Goal: Transaction & Acquisition: Purchase product/service

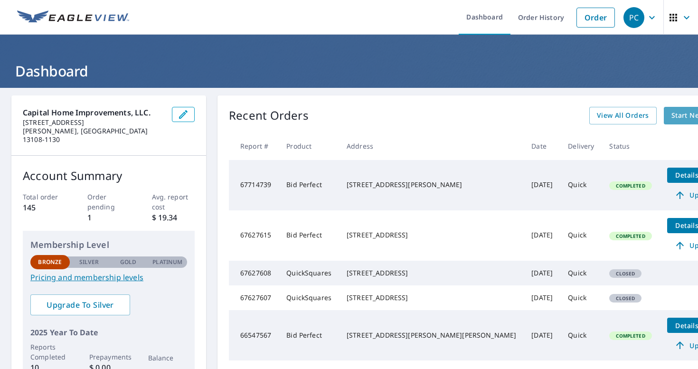
click at [671, 110] on span "Start New Order" at bounding box center [698, 116] width 55 height 12
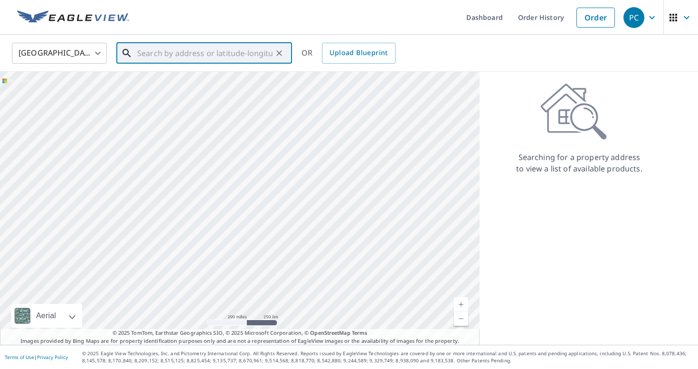
click at [174, 48] on input "text" at bounding box center [204, 53] width 135 height 27
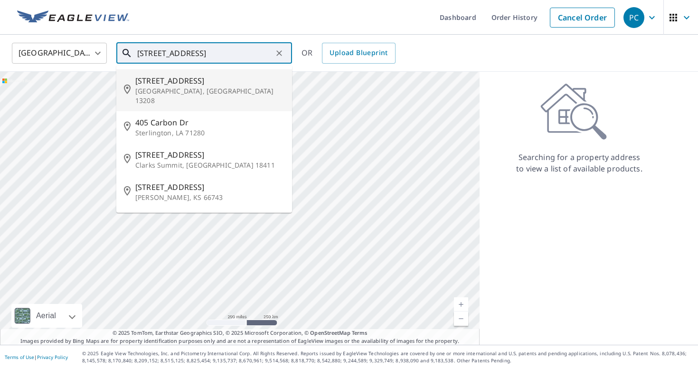
click at [152, 76] on span "[STREET_ADDRESS]" at bounding box center [209, 80] width 149 height 11
type input "[STREET_ADDRESS]"
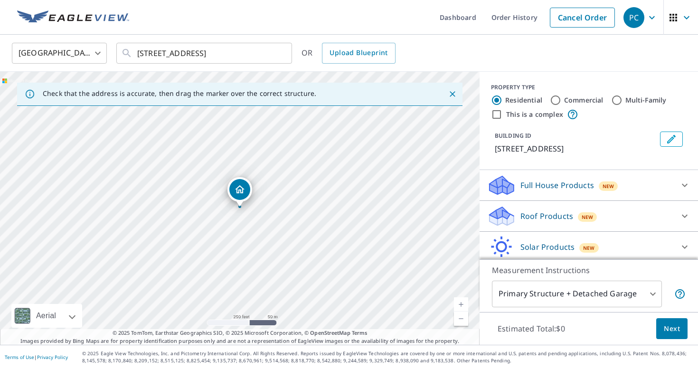
click at [463, 303] on link "Current Level 17, Zoom In" at bounding box center [461, 304] width 14 height 14
click at [463, 303] on link "Current Level 18, Zoom In" at bounding box center [461, 304] width 14 height 14
click at [463, 303] on link "Current Level 19, Zoom In" at bounding box center [461, 304] width 14 height 14
click at [464, 303] on link "Current Level 20, Zoom In Disabled" at bounding box center [461, 304] width 14 height 14
click at [459, 303] on link "Current Level 20, Zoom In Disabled" at bounding box center [461, 304] width 14 height 14
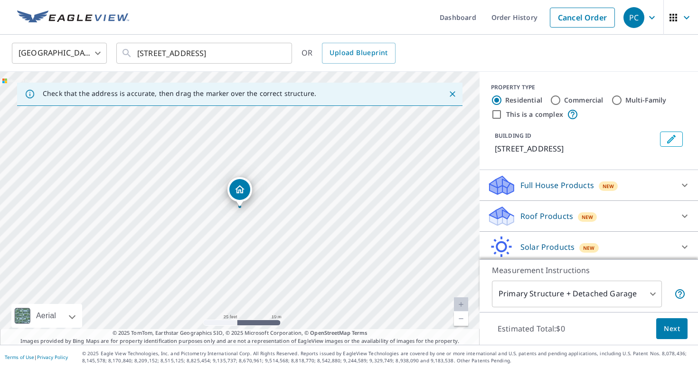
click at [460, 320] on link "Current Level 20, Zoom Out" at bounding box center [461, 318] width 14 height 14
click at [460, 320] on link "Current Level 19, Zoom Out" at bounding box center [461, 318] width 14 height 14
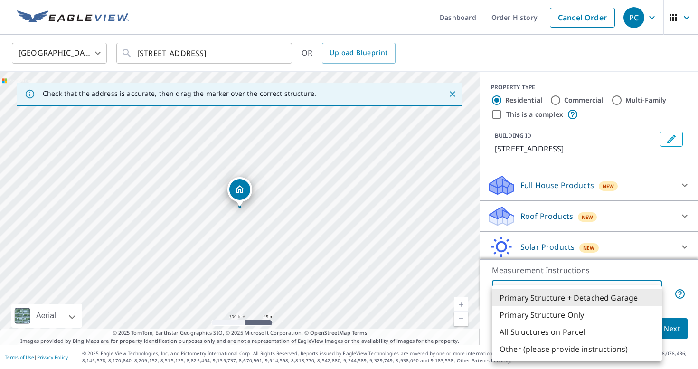
click at [647, 291] on body "PC PC Dashboard Order History Cancel Order PC [GEOGRAPHIC_DATA] [GEOGRAPHIC_DAT…" at bounding box center [349, 184] width 698 height 369
click at [641, 262] on div at bounding box center [349, 184] width 698 height 369
click at [657, 264] on div at bounding box center [349, 184] width 698 height 369
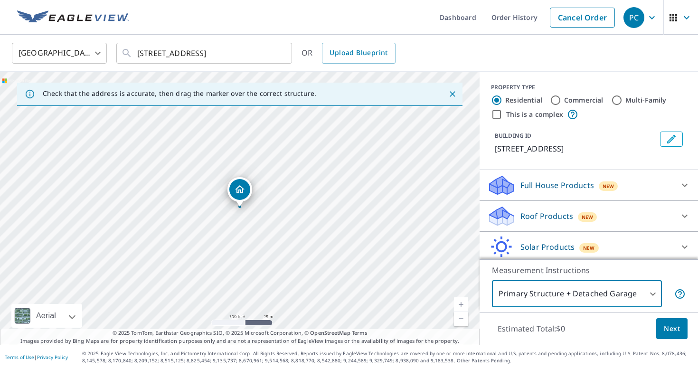
click at [657, 264] on div "Primary Structure + Detached Garage Primary Structure Only All Structures on Pa…" at bounding box center [349, 184] width 698 height 369
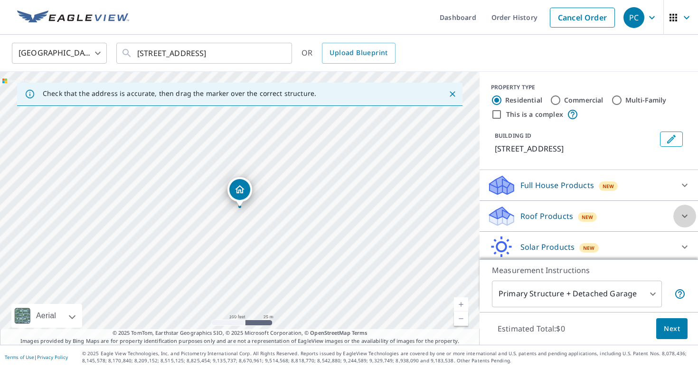
click at [681, 214] on icon at bounding box center [684, 215] width 11 height 11
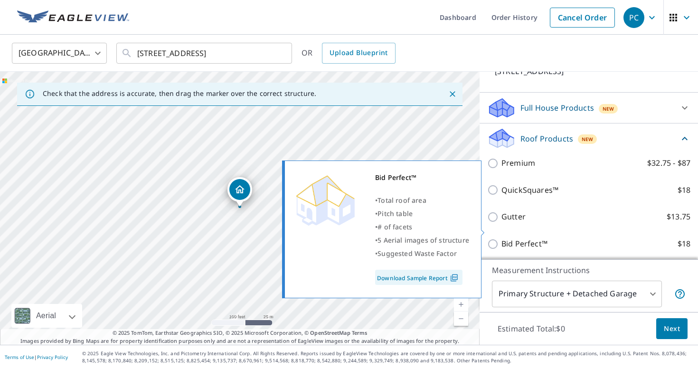
scroll to position [95, 0]
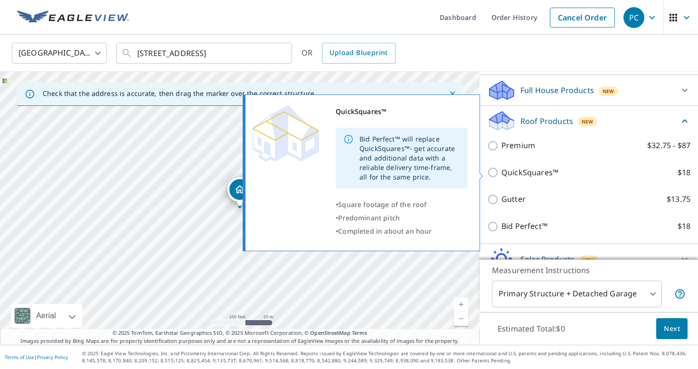
click at [490, 171] on input "QuickSquares™ $18" at bounding box center [494, 172] width 14 height 11
checkbox input "true"
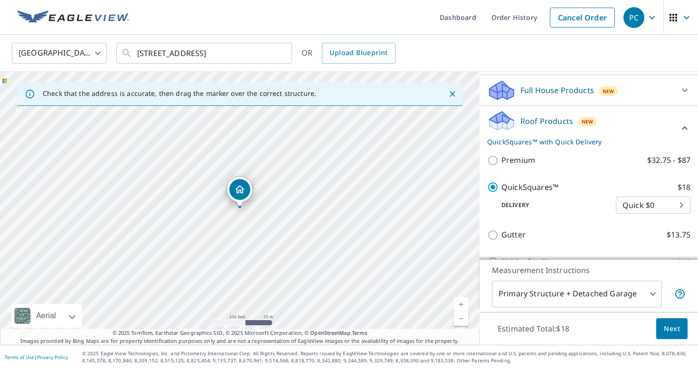
click at [667, 332] on span "Next" at bounding box center [672, 329] width 16 height 12
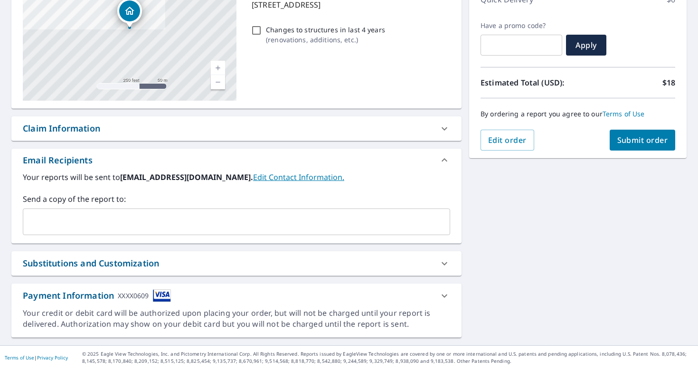
scroll to position [145, 0]
click at [445, 294] on icon at bounding box center [444, 295] width 11 height 11
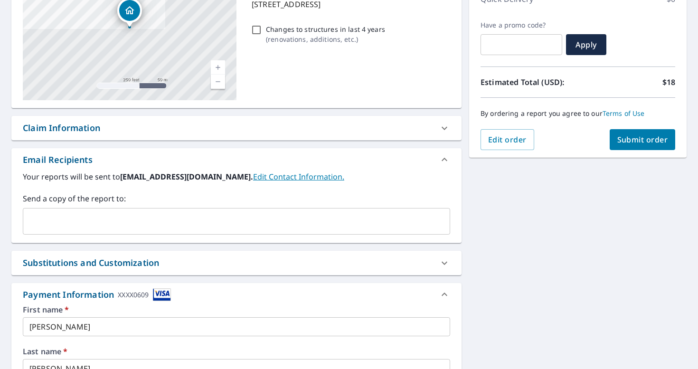
click at [231, 327] on input "[PERSON_NAME]" at bounding box center [236, 326] width 427 height 19
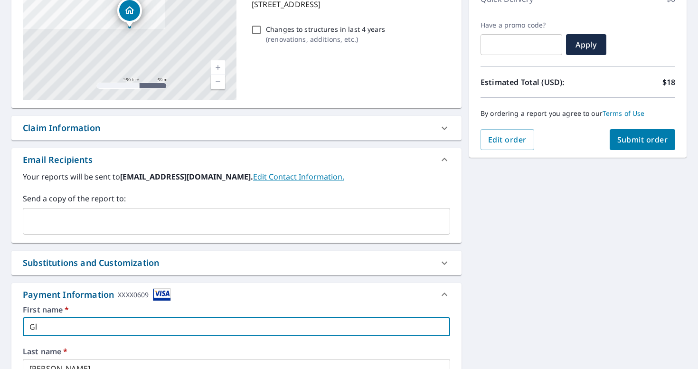
type input "G"
type input "[PERSON_NAME]"
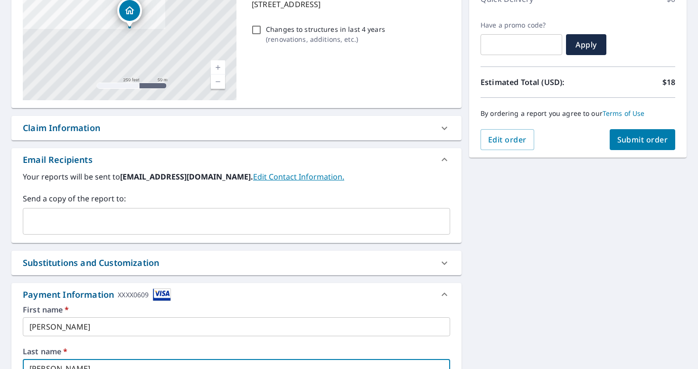
scroll to position [154, 0]
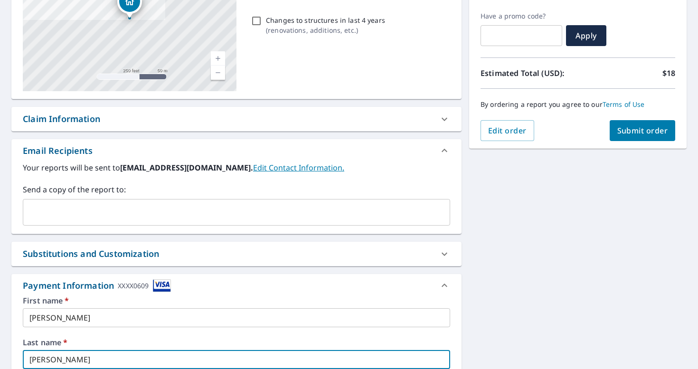
type input "[PERSON_NAME]"
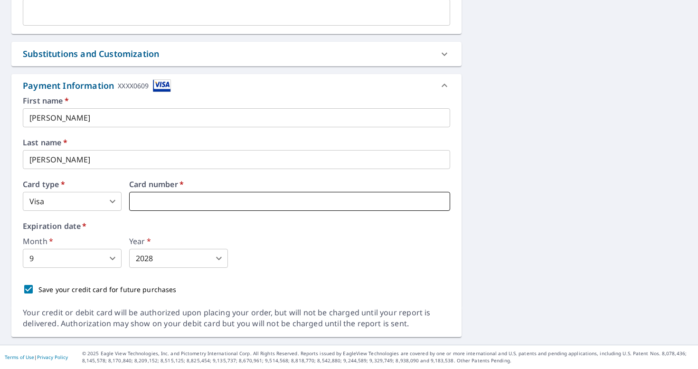
click at [283, 195] on iframe at bounding box center [289, 201] width 321 height 19
click at [278, 196] on iframe at bounding box center [289, 201] width 321 height 19
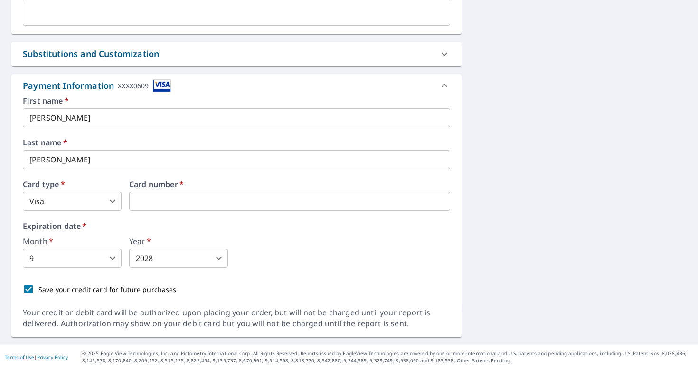
click at [459, 97] on div "Payment Information XXXX0609 First name   * [PERSON_NAME] ​ Last name   * [PERS…" at bounding box center [236, 190] width 450 height 233
click at [448, 82] on icon at bounding box center [444, 85] width 11 height 11
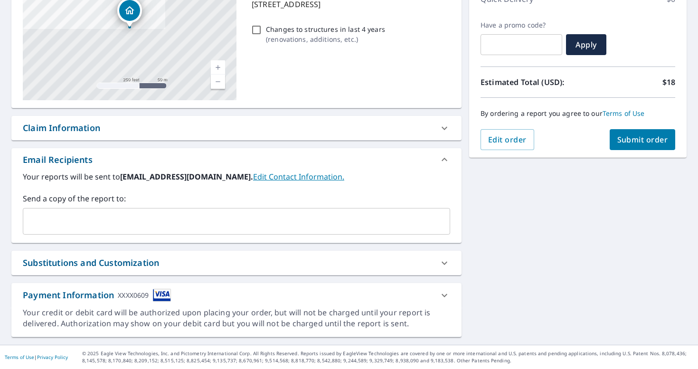
scroll to position [145, 0]
click at [641, 144] on span "Submit order" at bounding box center [642, 139] width 51 height 10
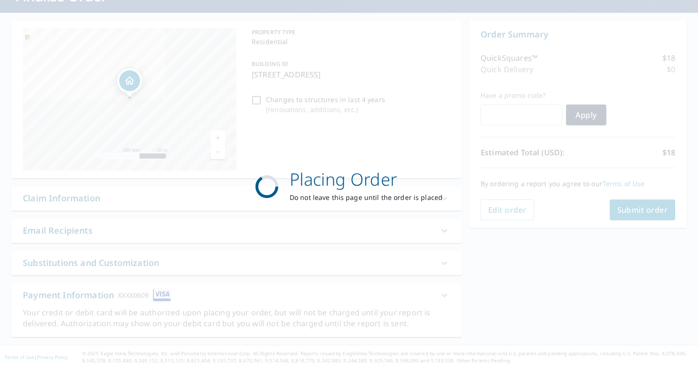
scroll to position [0, 0]
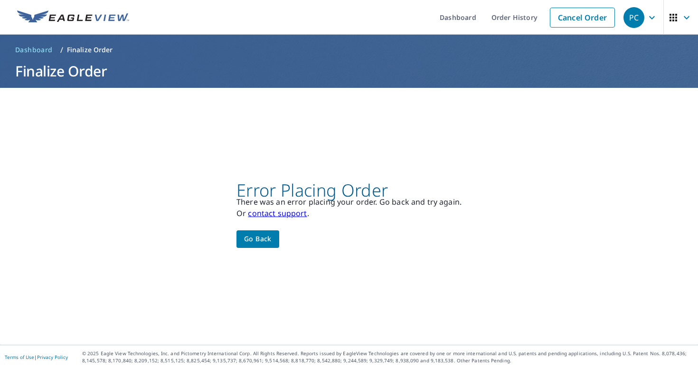
click at [263, 230] on button "Go back" at bounding box center [257, 239] width 43 height 18
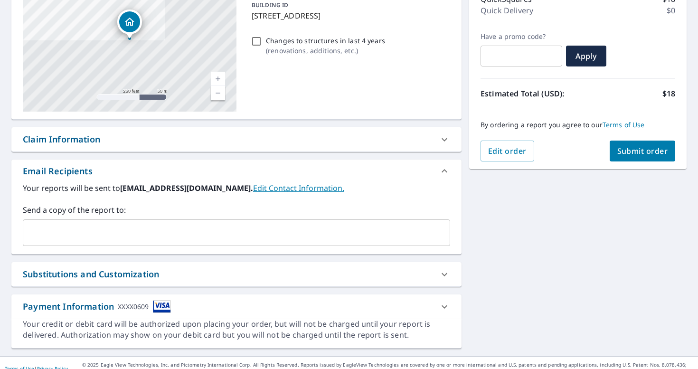
scroll to position [145, 0]
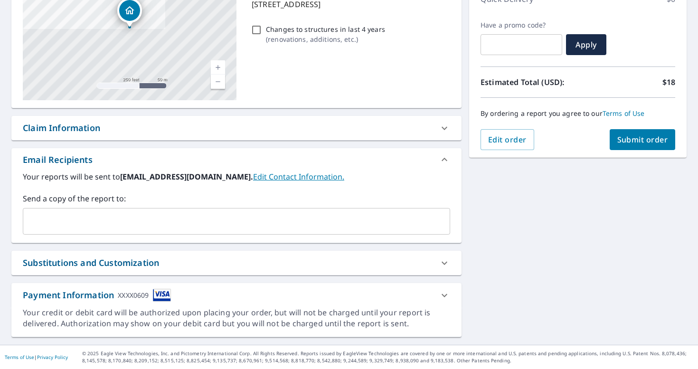
click at [417, 302] on div "Payment Information XXXX0609" at bounding box center [236, 295] width 450 height 24
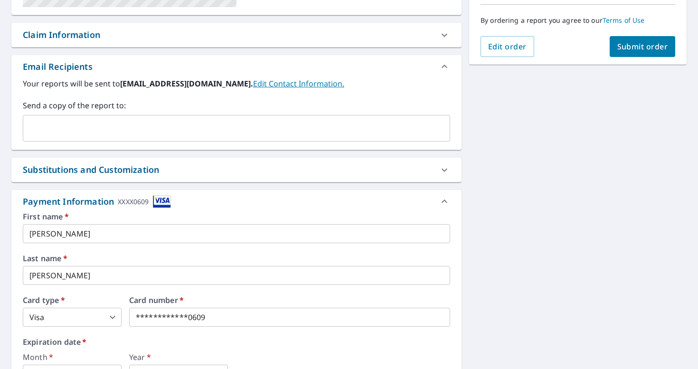
scroll to position [240, 0]
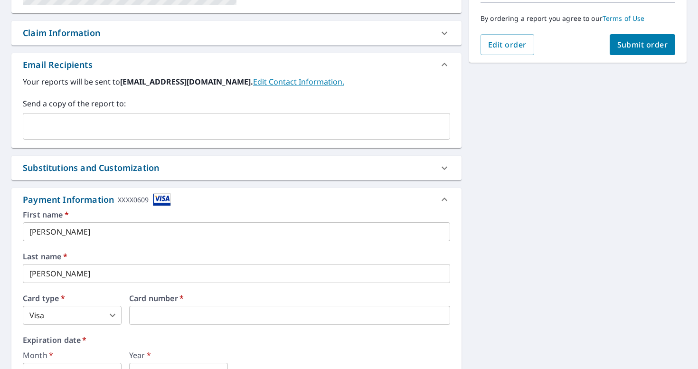
click at [364, 342] on label "Expiration date   *" at bounding box center [236, 340] width 427 height 8
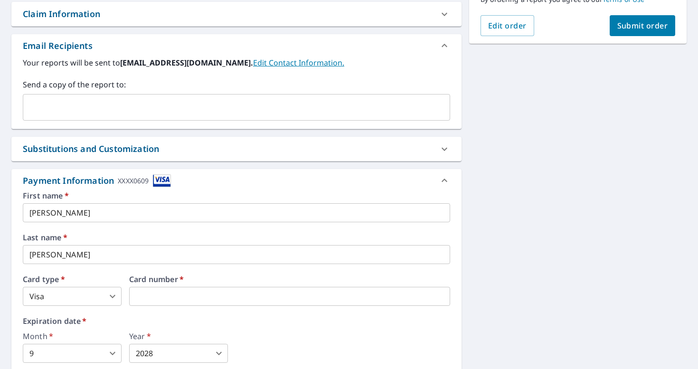
click at [111, 349] on body "PC PC Dashboard Order History Cancel Order PC Dashboard / Finalize Order Finali…" at bounding box center [349, 184] width 698 height 369
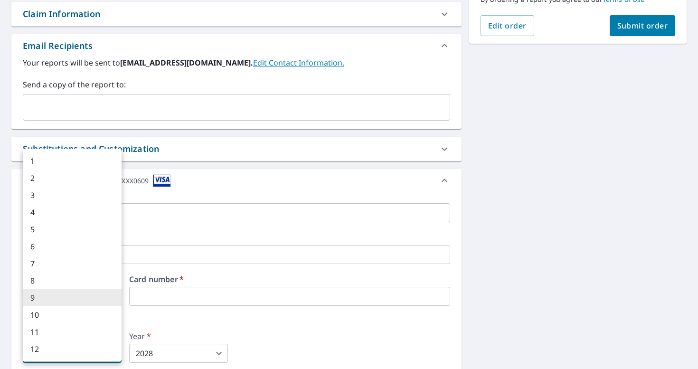
click at [85, 347] on li "12" at bounding box center [72, 348] width 99 height 17
type input "12"
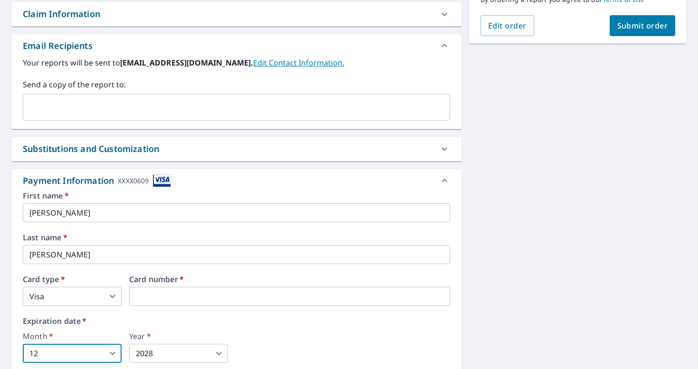
click at [141, 349] on body "PC PC Dashboard Order History Cancel Order PC Dashboard / Finalize Order Finali…" at bounding box center [349, 184] width 698 height 369
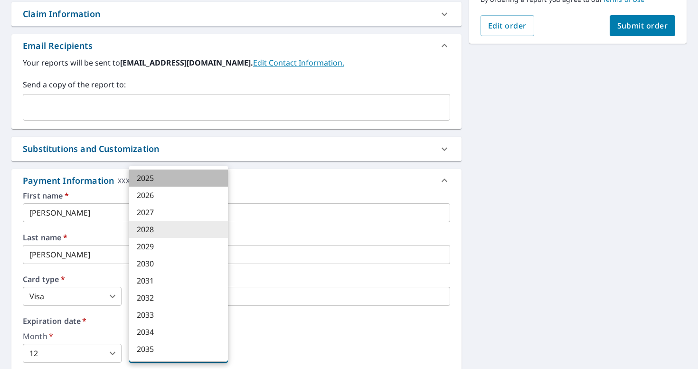
click at [184, 179] on li "2025" at bounding box center [178, 178] width 99 height 17
type input "2025"
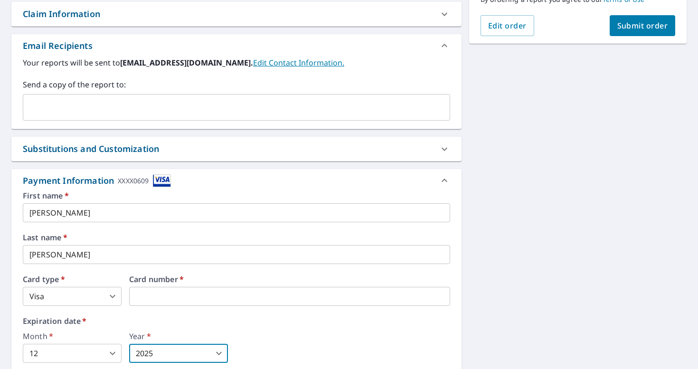
click at [640, 27] on span "Submit order" at bounding box center [642, 25] width 51 height 10
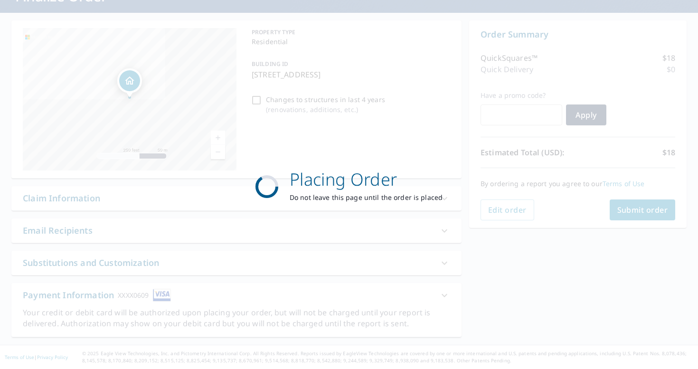
scroll to position [75, 0]
